Goal: Information Seeking & Learning: Learn about a topic

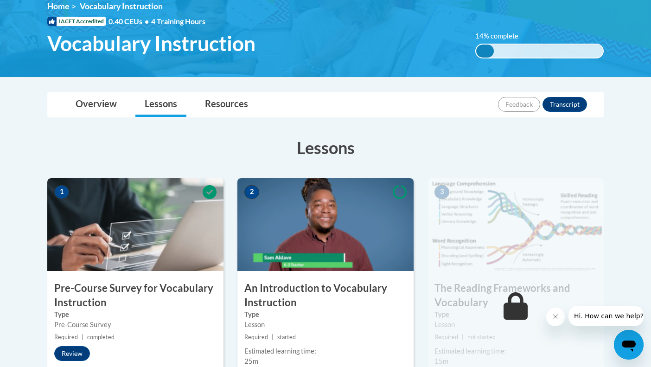
scroll to position [162, 0]
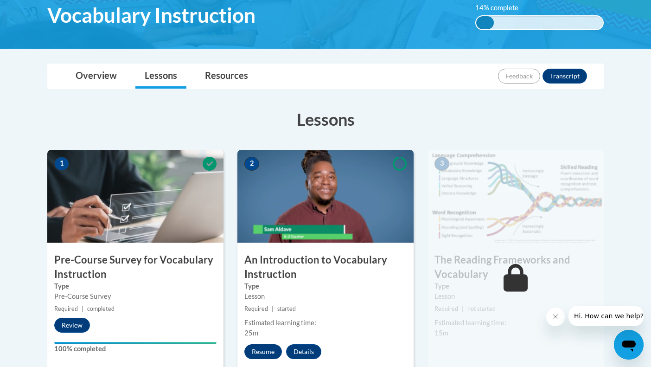
click at [260, 346] on button "Resume" at bounding box center [263, 351] width 38 height 15
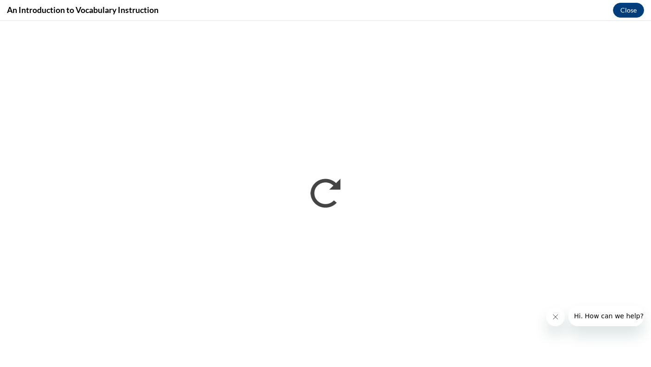
scroll to position [0, 0]
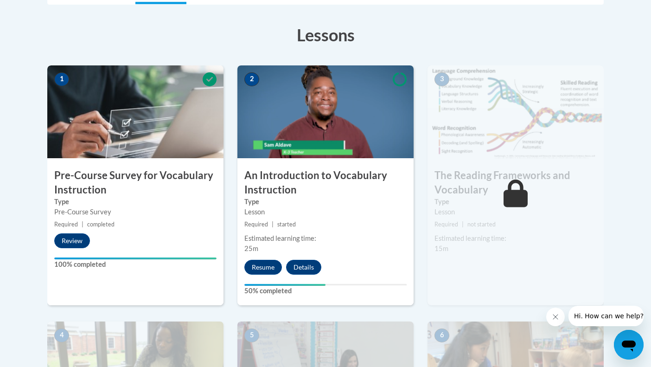
scroll to position [247, 0]
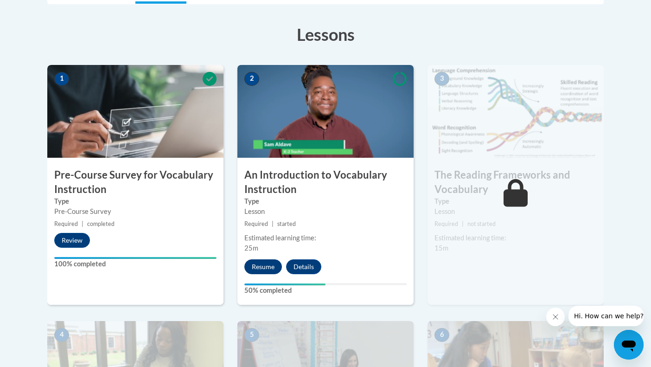
click at [254, 265] on button "Resume" at bounding box center [263, 266] width 38 height 15
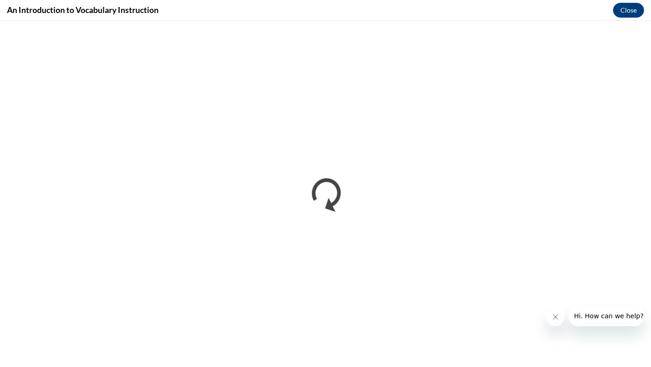
scroll to position [0, 0]
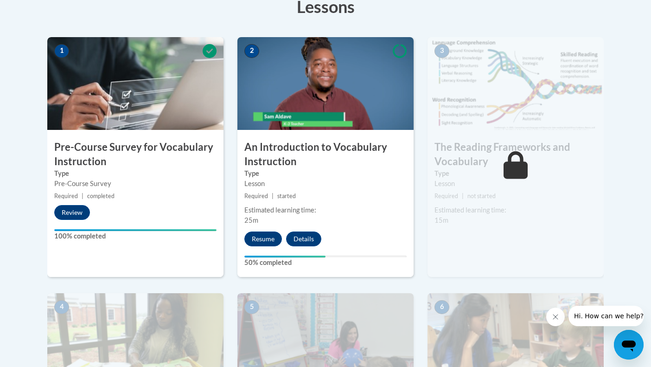
scroll to position [280, 0]
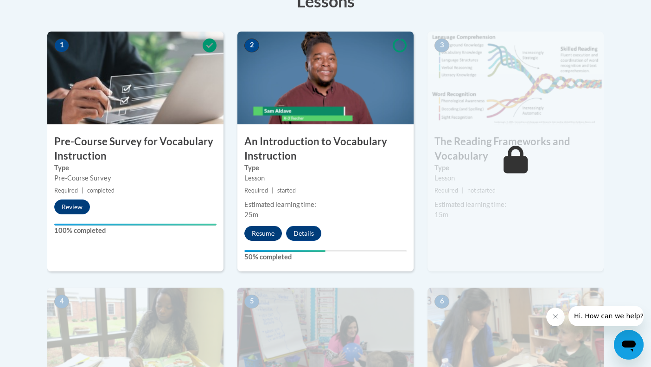
click at [265, 229] on button "Resume" at bounding box center [263, 233] width 38 height 15
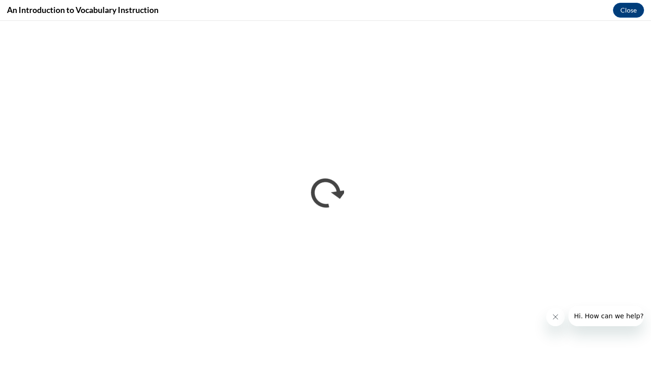
scroll to position [0, 0]
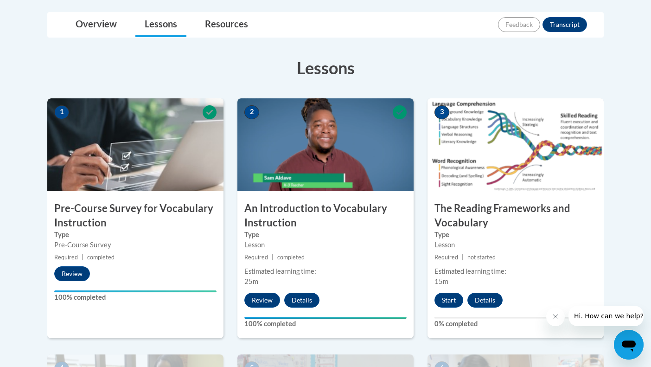
scroll to position [213, 0]
